Goal: Information Seeking & Learning: Learn about a topic

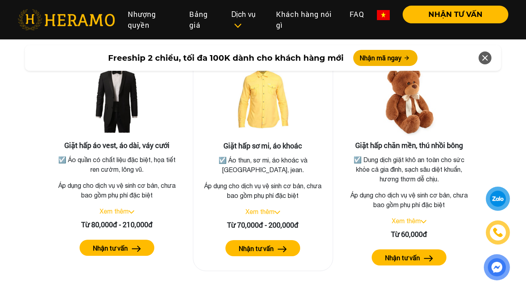
scroll to position [1550, 0]
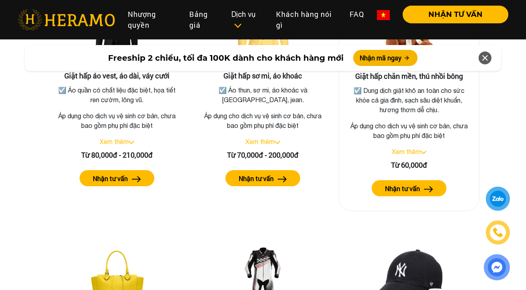
click at [422, 154] on img at bounding box center [423, 152] width 6 height 3
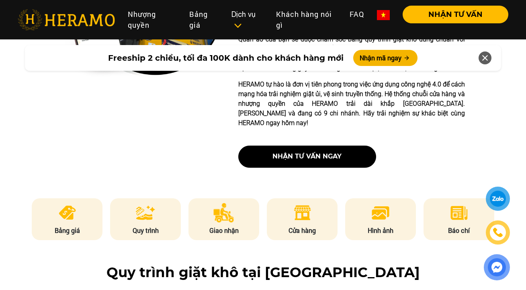
scroll to position [291, 0]
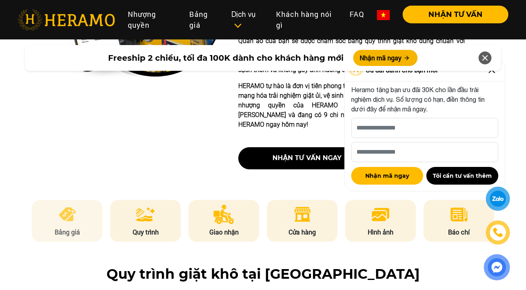
click at [70, 237] on p "Bảng giá" at bounding box center [67, 232] width 71 height 10
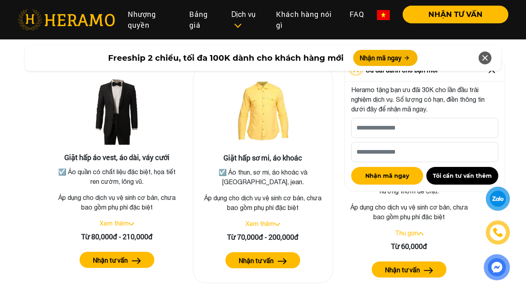
click at [266, 227] on link "Xem thêm" at bounding box center [259, 223] width 29 height 7
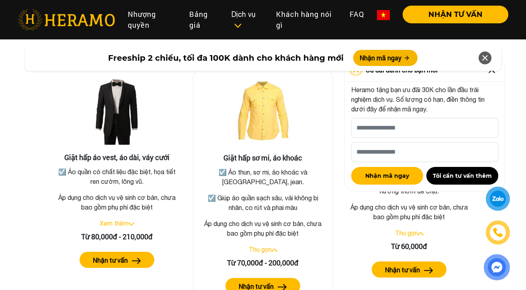
scroll to position [1534, 0]
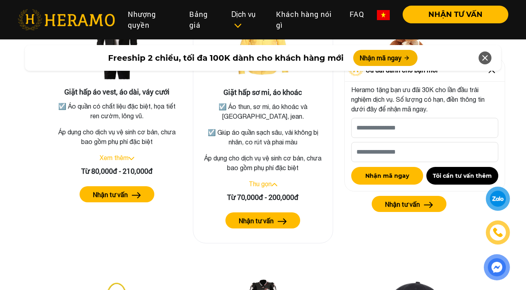
click at [260, 225] on label "Nhận tư vấn" at bounding box center [256, 221] width 35 height 10
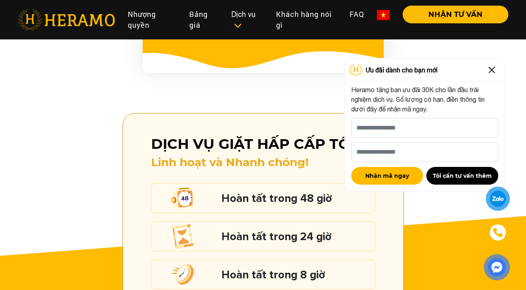
scroll to position [969, 0]
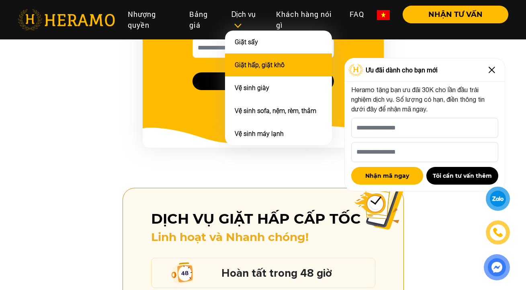
click at [261, 69] on li "Giặt hấp, giặt khô" at bounding box center [278, 64] width 107 height 23
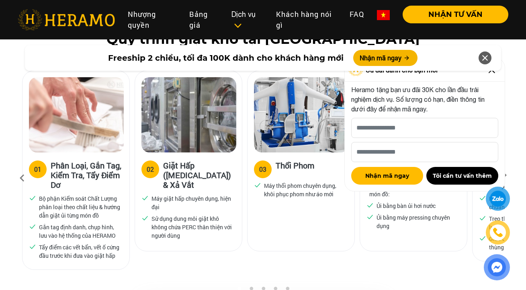
click at [92, 184] on h3 "Phân Loại, Gắn Tag, Kiểm Tra, Tẩy Điểm Dơ" at bounding box center [87, 174] width 72 height 29
click at [488, 55] on icon at bounding box center [485, 58] width 10 height 14
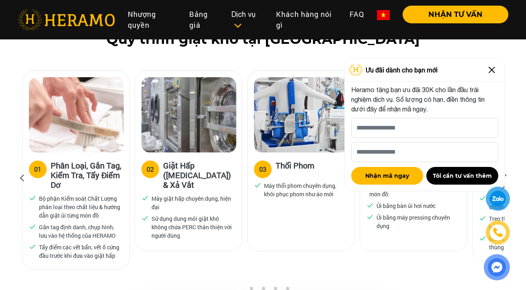
scroll to position [536, 0]
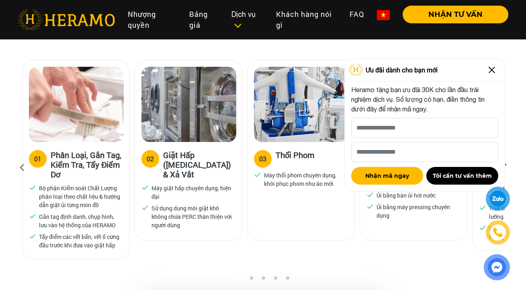
click at [495, 67] on img at bounding box center [491, 69] width 13 height 13
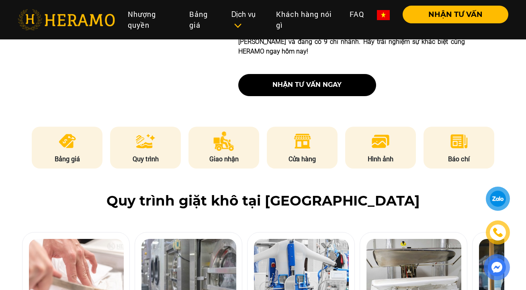
scroll to position [273, 0]
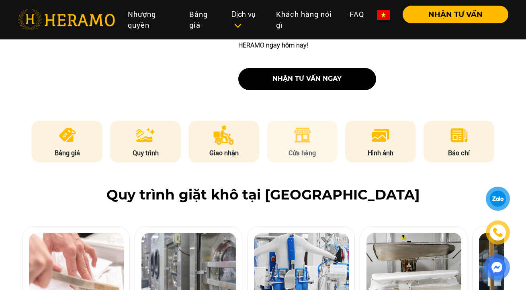
click at [287, 141] on li "Cửa hàng" at bounding box center [302, 141] width 71 height 42
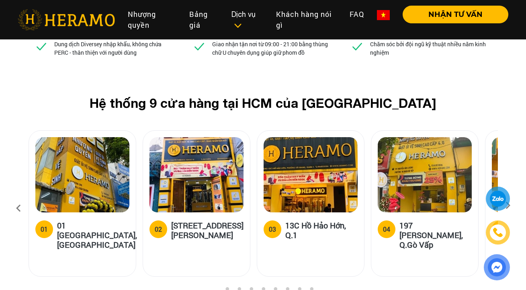
click at [515, 205] on icon at bounding box center [507, 207] width 14 height 5
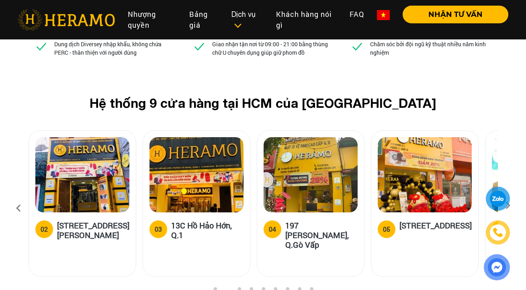
click at [515, 205] on icon at bounding box center [507, 207] width 14 height 5
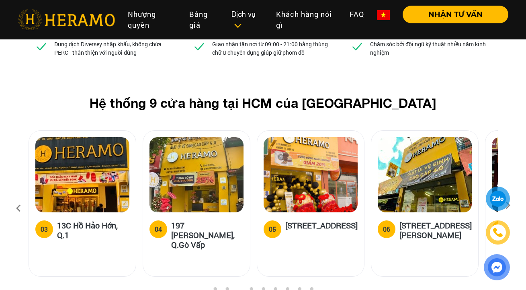
click at [515, 205] on icon at bounding box center [507, 207] width 14 height 5
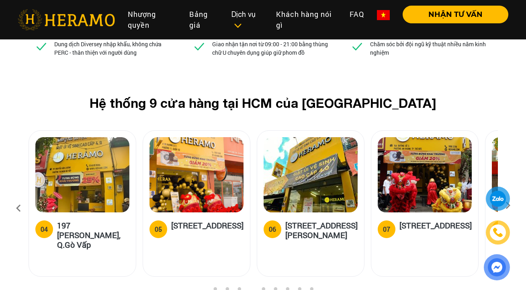
click at [515, 205] on icon at bounding box center [507, 207] width 14 height 5
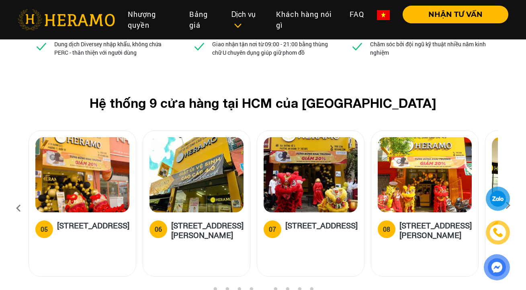
click at [515, 205] on icon at bounding box center [507, 207] width 14 height 5
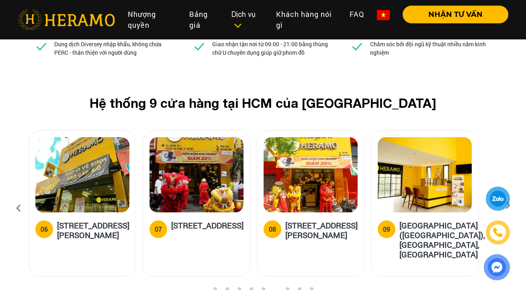
click at [515, 205] on icon at bounding box center [507, 207] width 14 height 5
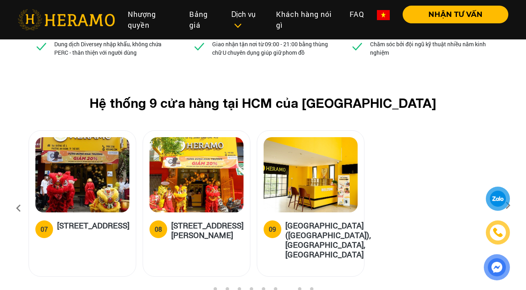
click at [24, 197] on icon at bounding box center [18, 208] width 14 height 22
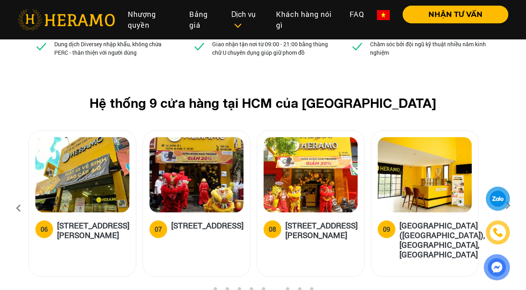
click at [24, 197] on icon at bounding box center [18, 208] width 14 height 22
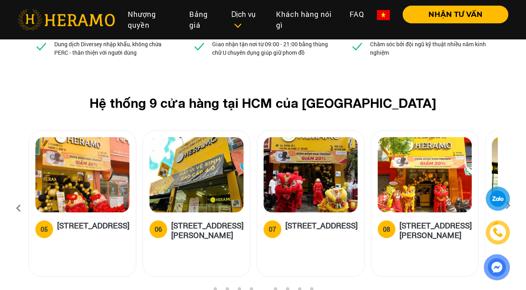
click at [24, 197] on icon at bounding box center [18, 208] width 14 height 22
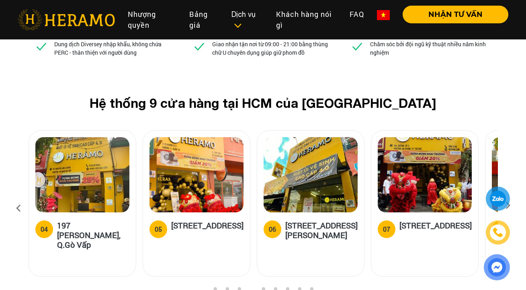
click at [24, 197] on icon at bounding box center [18, 208] width 14 height 22
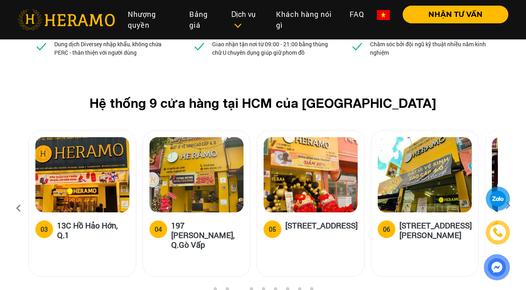
click at [24, 197] on icon at bounding box center [18, 208] width 14 height 22
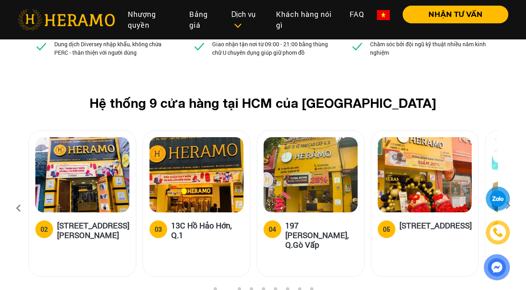
click at [17, 151] on div "Hệ thống 9 cửa hàng tại HCM của HERAMO 01 01 [GEOGRAPHIC_DATA], Q.[GEOGRAPHIC_D…" at bounding box center [263, 190] width 526 height 190
click at [24, 197] on icon at bounding box center [18, 208] width 14 height 22
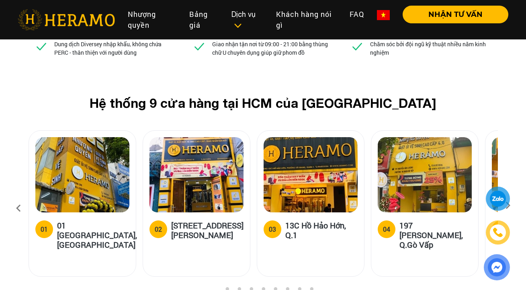
click at [24, 197] on icon at bounding box center [18, 208] width 14 height 22
